Goal: Task Accomplishment & Management: Manage account settings

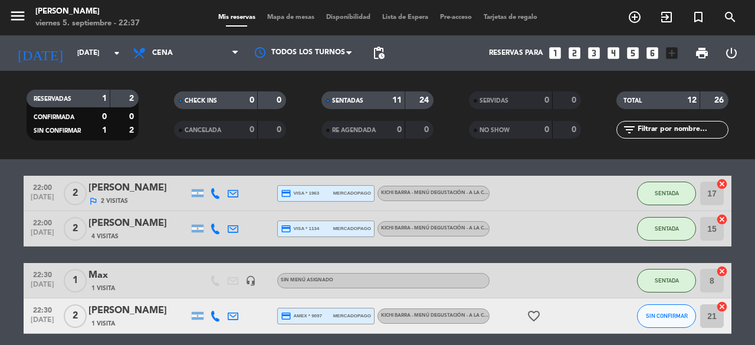
click at [752, 237] on bookings-row "20:30 [DATE] 4 Andrea 1 Visita headset_mic Sin menú asignado SENTADA 11 cancel …" at bounding box center [377, 88] width 755 height 491
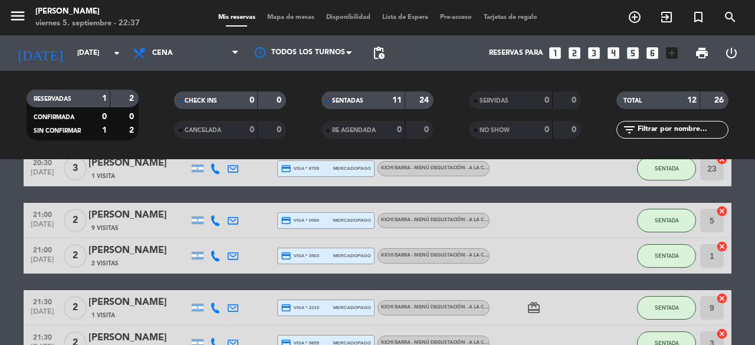
scroll to position [236, 0]
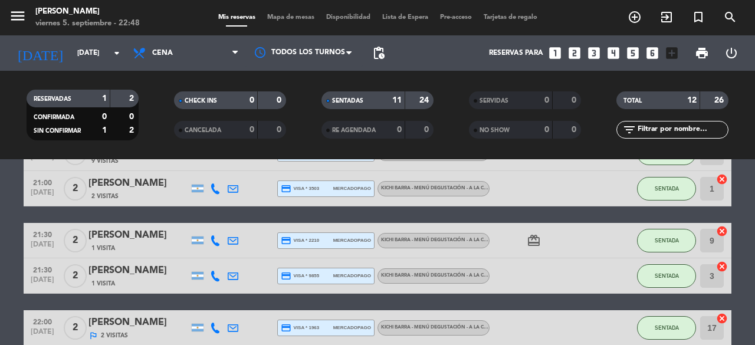
click at [754, 301] on bookings-row "20:30 [DATE] 4 Andrea 1 Visita headset_mic Sin menú asignado SENTADA 11 cancel …" at bounding box center [377, 223] width 755 height 491
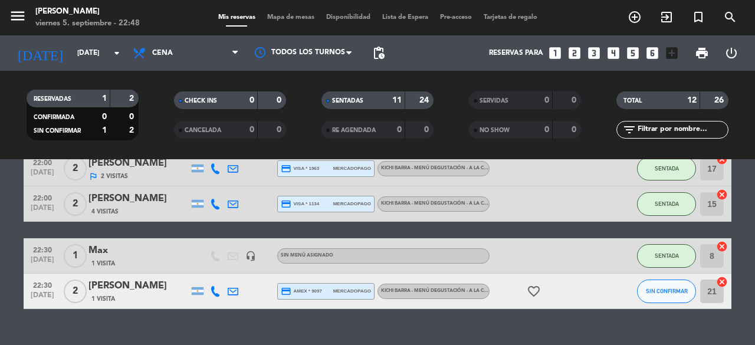
scroll to position [418, 0]
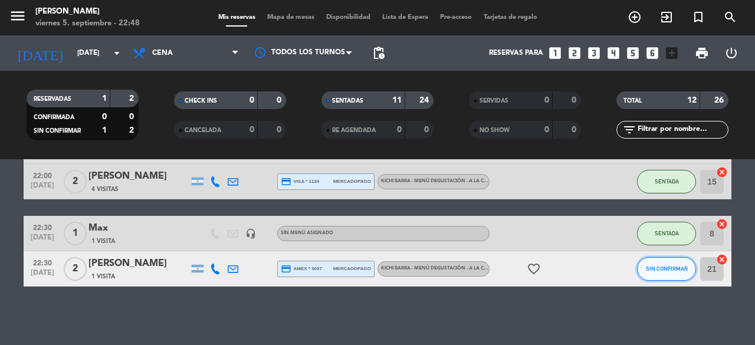
click at [675, 270] on span "SIN CONFIRMAR" at bounding box center [667, 268] width 42 height 6
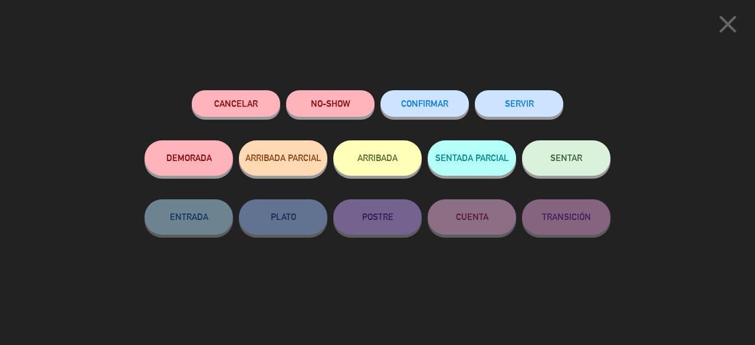
click at [576, 154] on button "SENTAR" at bounding box center [566, 157] width 88 height 35
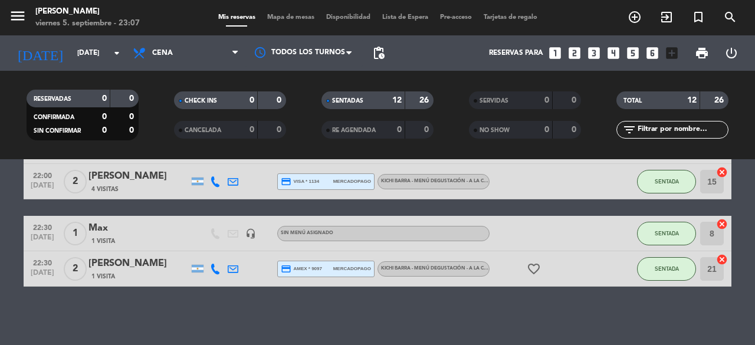
click at [524, 269] on div "favorite_border" at bounding box center [543, 268] width 106 height 35
click at [534, 271] on icon "favorite_border" at bounding box center [534, 269] width 14 height 14
click at [534, 266] on icon "favorite_border" at bounding box center [534, 269] width 14 height 14
